Goal: Communication & Community: Answer question/provide support

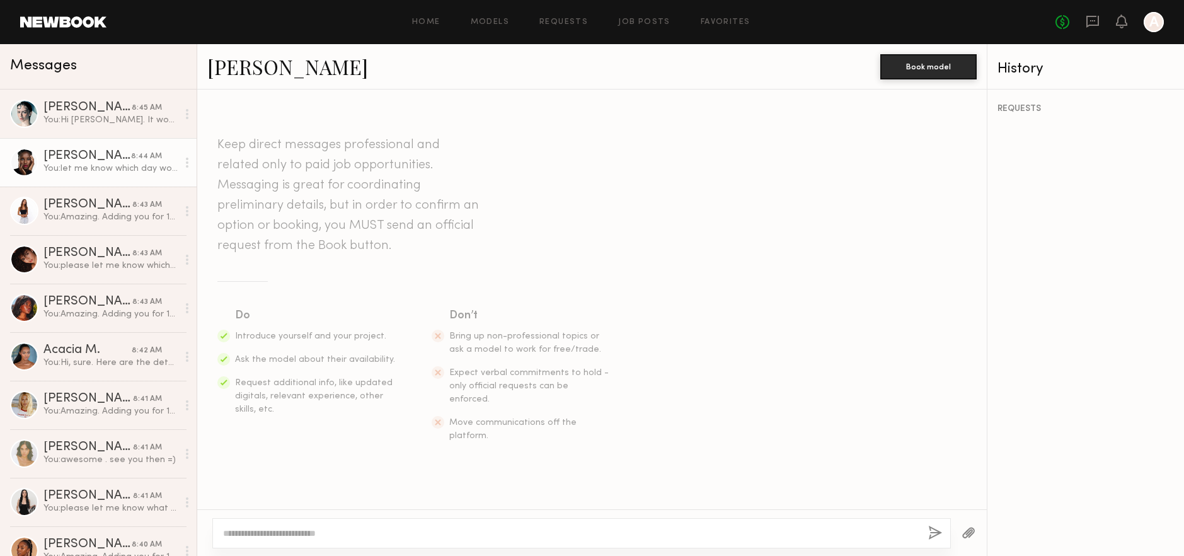
scroll to position [760, 0]
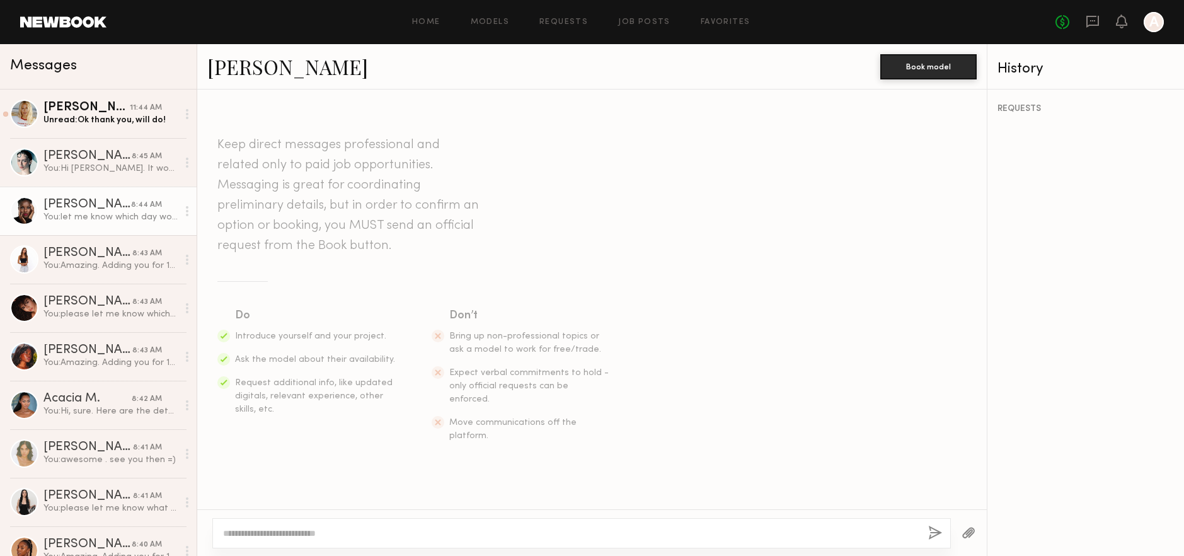
scroll to position [760, 0]
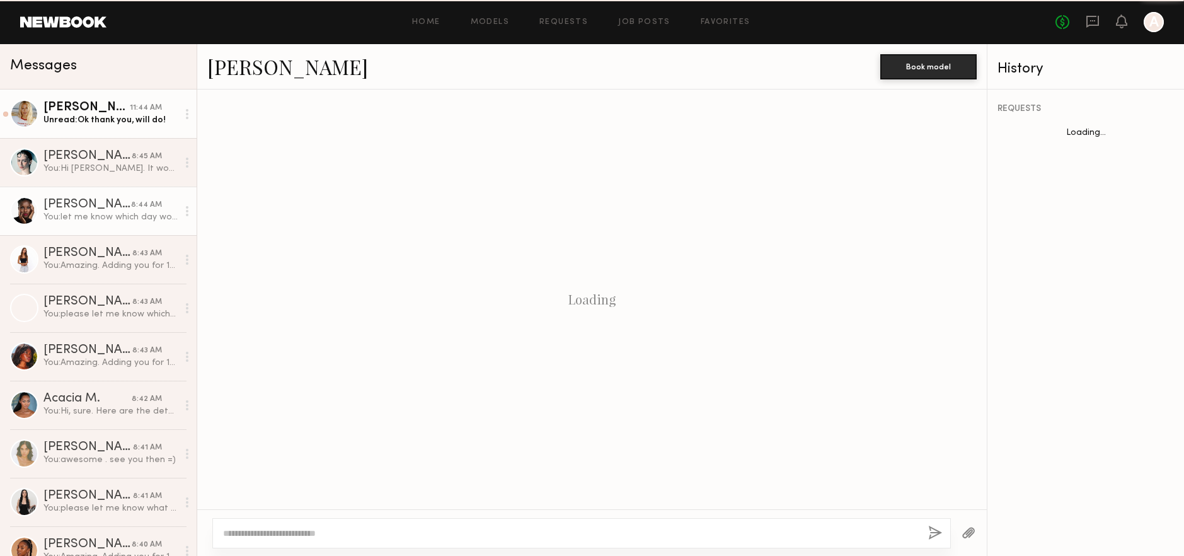
scroll to position [760, 0]
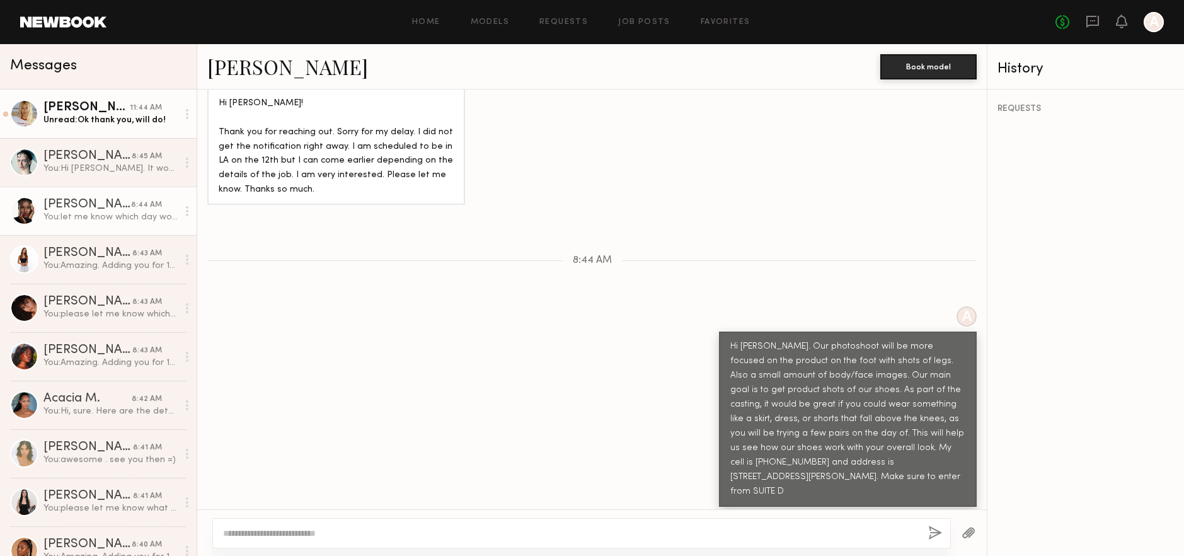
click at [95, 120] on div "Unread: Ok thank you, will do!" at bounding box center [110, 120] width 134 height 12
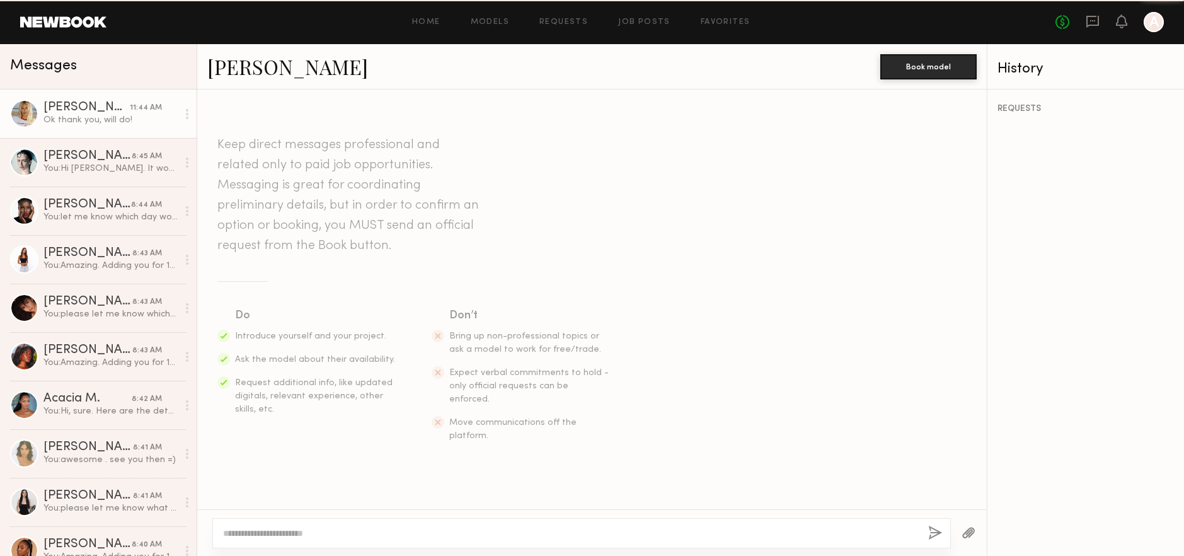
scroll to position [580, 0]
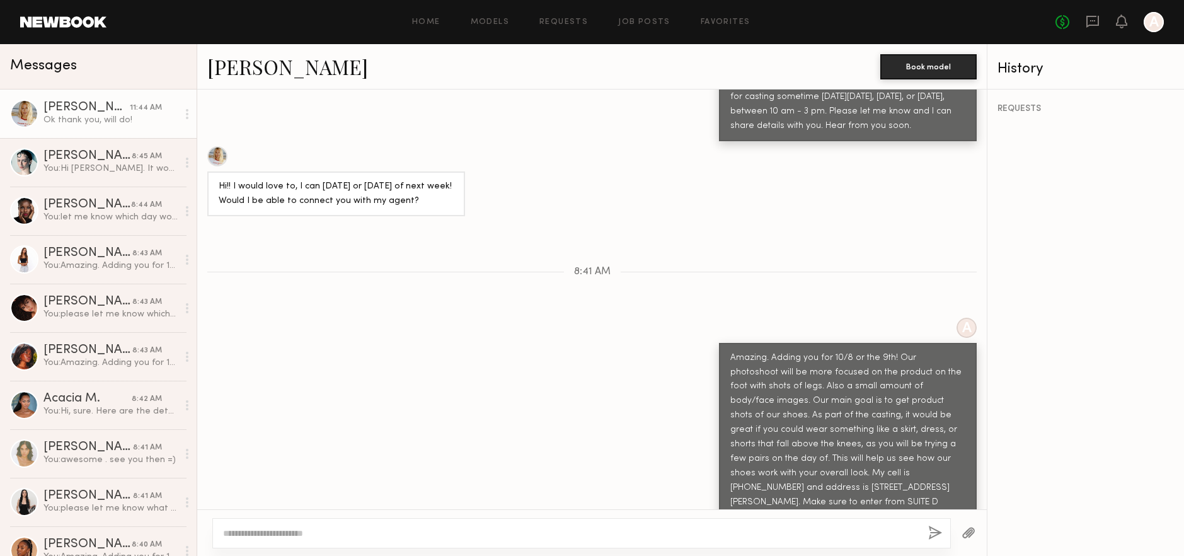
drag, startPoint x: 752, startPoint y: 353, endPoint x: 930, endPoint y: 451, distance: 203.3
click at [930, 451] on div "Amazing. Adding you for 10/8 or the 9th! Our photoshoot will be more focused on…" at bounding box center [847, 430] width 235 height 159
click at [832, 430] on div "Amazing. Adding you for 10/8 or the 9th! Our photoshoot will be more focused on…" at bounding box center [847, 430] width 235 height 159
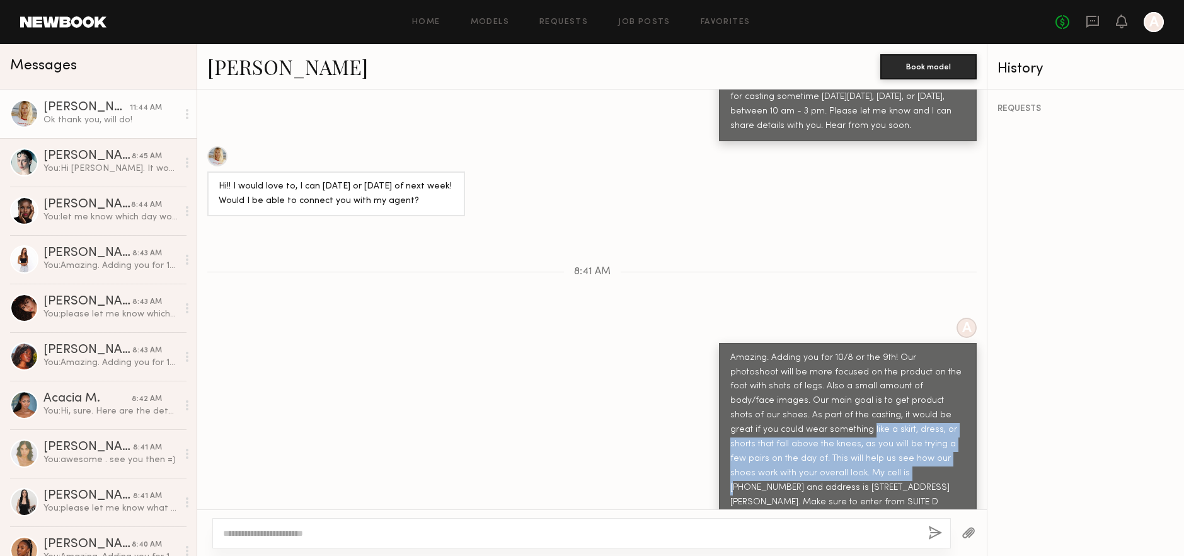
drag, startPoint x: 720, startPoint y: 392, endPoint x: 933, endPoint y: 418, distance: 214.6
click at [933, 418] on div "Amazing. Adding you for 10/8 or the 9th! Our photoshoot will be more focused on…" at bounding box center [848, 430] width 258 height 175
click at [829, 424] on div "Amazing. Adding you for 10/8 or the 9th! Our photoshoot will be more focused on…" at bounding box center [847, 430] width 235 height 159
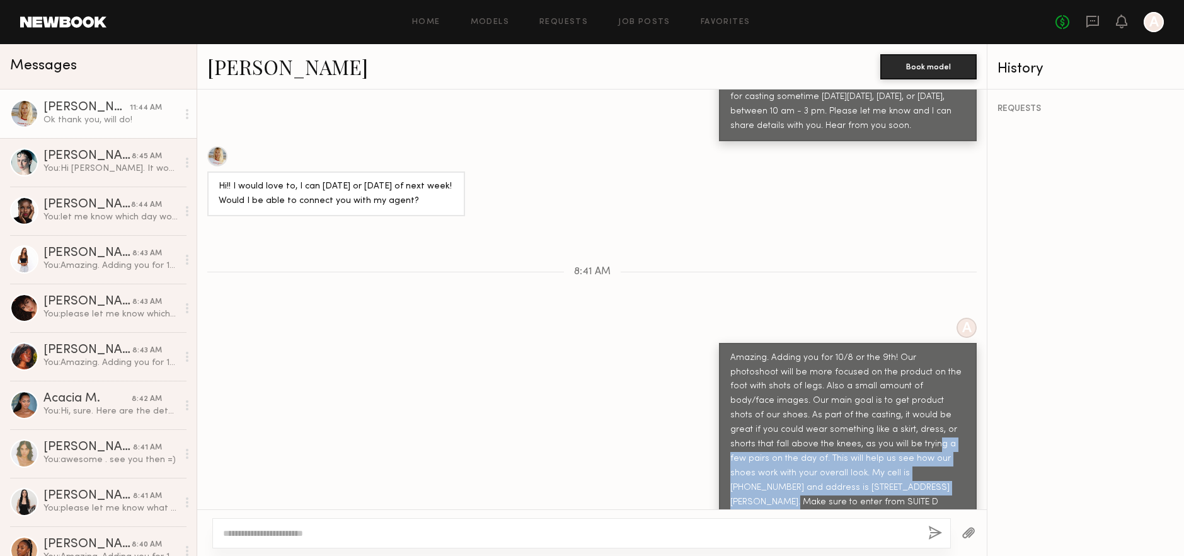
drag, startPoint x: 768, startPoint y: 410, endPoint x: 943, endPoint y: 428, distance: 176.1
click at [943, 428] on div "Amazing. Adding you for 10/8 or the 9th! Our photoshoot will be more focused on…" at bounding box center [847, 430] width 235 height 159
click at [917, 421] on div "Amazing. Adding you for 10/8 or the 9th! Our photoshoot will be more focused on…" at bounding box center [847, 430] width 235 height 159
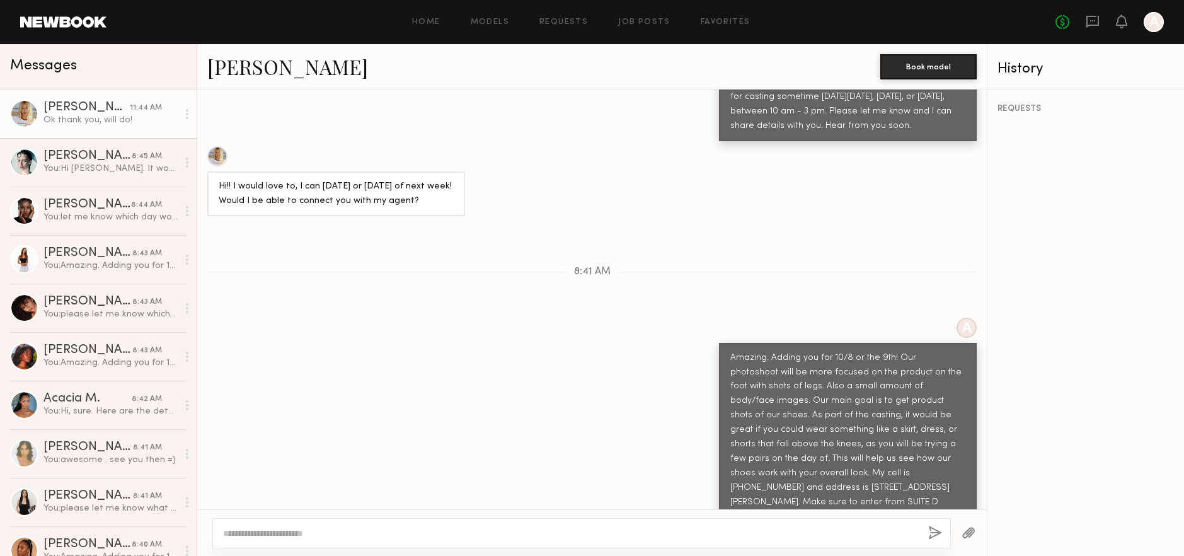
drag, startPoint x: 737, startPoint y: 421, endPoint x: 938, endPoint y: 456, distance: 204.6
click at [938, 456] on div "Amazing. Adding you for 10/8 or the 9th! Our photoshoot will be more focused on…" at bounding box center [848, 430] width 258 height 175
click at [932, 451] on div "Amazing. Adding you for 10/8 or the 9th! Our photoshoot will be more focused on…" at bounding box center [847, 430] width 235 height 159
drag, startPoint x: 759, startPoint y: 437, endPoint x: 926, endPoint y: 459, distance: 169.0
click at [926, 459] on div "Amazing. Adding you for 10/8 or the 9th! Our photoshoot will be more focused on…" at bounding box center [848, 430] width 258 height 175
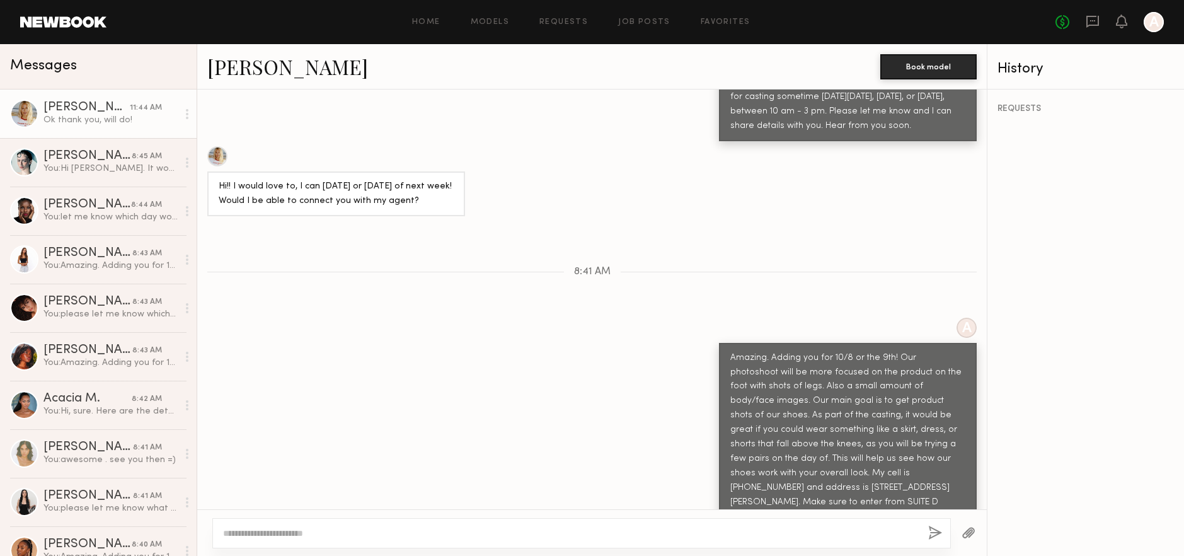
click at [926, 456] on div "Amazing. Adding you for 10/8 or the 9th! Our photoshoot will be more focused on…" at bounding box center [847, 430] width 235 height 159
drag, startPoint x: 835, startPoint y: 449, endPoint x: 907, endPoint y: 449, distance: 71.2
click at [907, 449] on div "Amazing. Adding you for 10/8 or the 9th! Our photoshoot will be more focused on…" at bounding box center [847, 430] width 235 height 159
click at [909, 449] on div "Amazing. Adding you for 10/8 or the 9th! Our photoshoot will be more focused on…" at bounding box center [847, 430] width 235 height 159
